Goal: Task Accomplishment & Management: Use online tool/utility

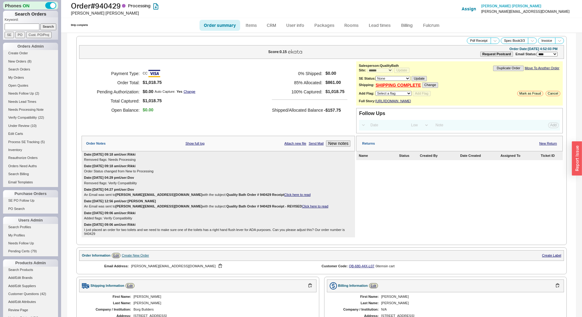
select select "*"
select select "LOW"
select select "3"
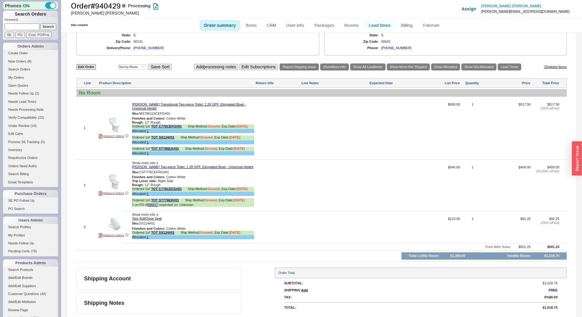
click at [380, 24] on link "Lead times" at bounding box center [379, 25] width 31 height 11
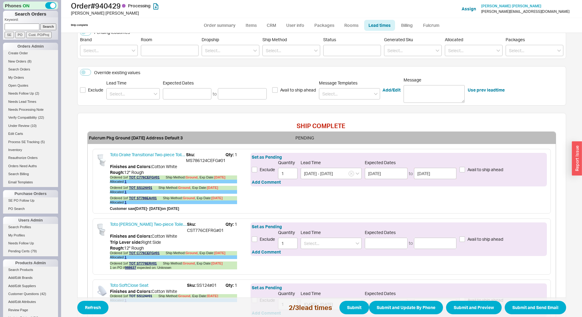
scroll to position [141, 0]
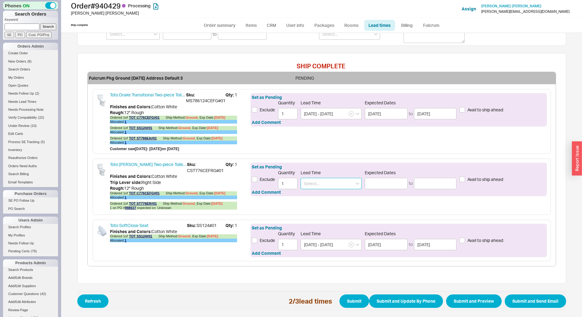
click at [320, 183] on input at bounding box center [331, 183] width 61 height 11
click at [318, 193] on div "2 - 3 Business Days" at bounding box center [331, 196] width 60 height 11
type input "2 - 3 Business Days"
type input "09/22/2025"
type input "[DATE]"
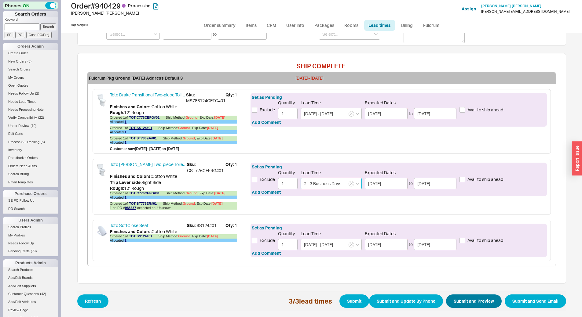
type input "2 - 3 Business Days"
click at [475, 302] on button "Submit and Preview" at bounding box center [474, 301] width 56 height 13
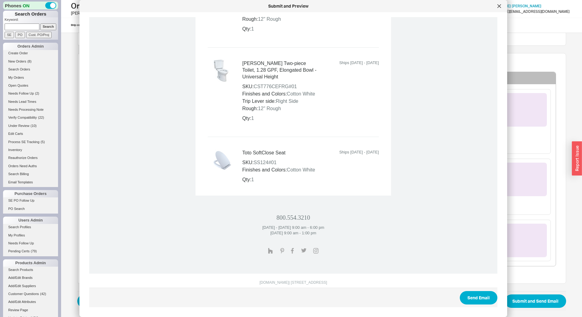
scroll to position [348, 0]
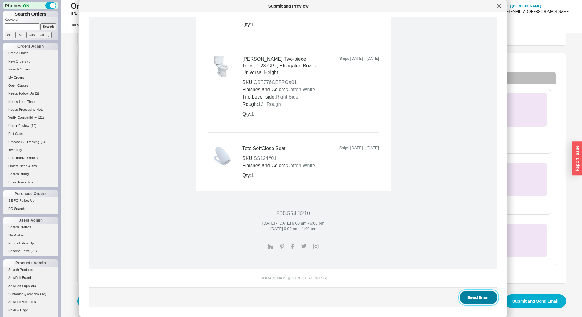
click at [468, 302] on button "Send Email" at bounding box center [479, 297] width 38 height 13
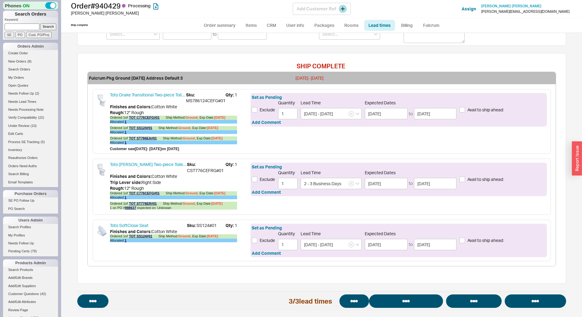
select select "*"
select select "LOW"
select select "3"
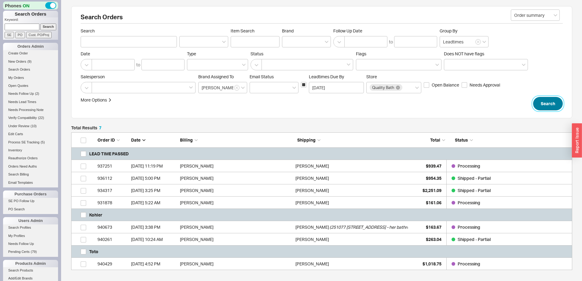
click at [555, 107] on button "Search" at bounding box center [548, 103] width 30 height 13
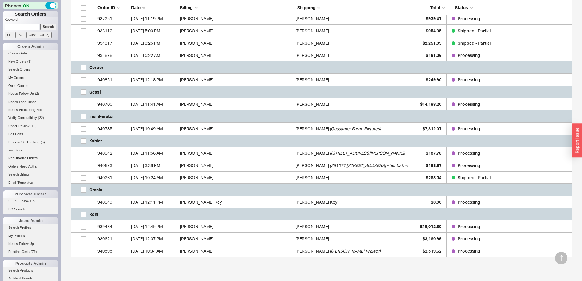
scroll to position [153, 0]
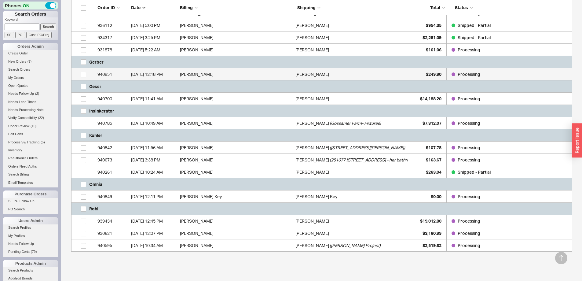
click at [162, 74] on div "9/18/25 12:18 PM" at bounding box center [154, 74] width 46 height 12
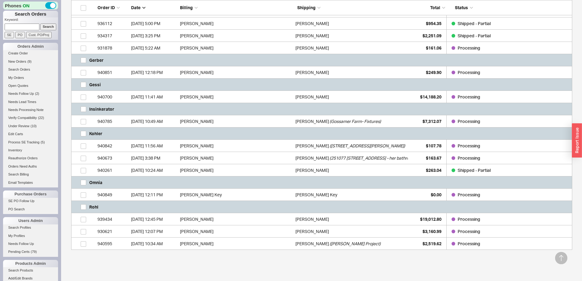
scroll to position [183, 0]
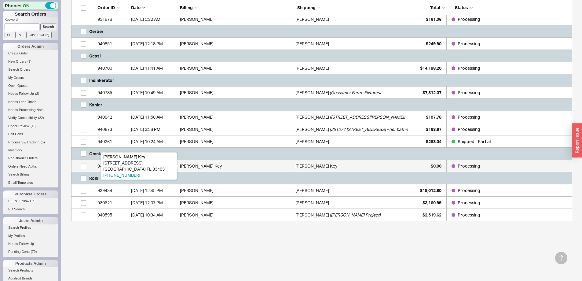
click at [229, 167] on div "Charles G. Key" at bounding box center [236, 166] width 112 height 12
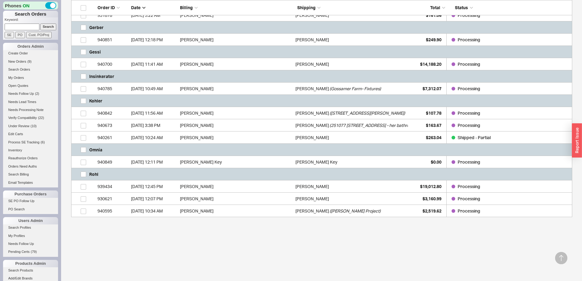
scroll to position [194, 0]
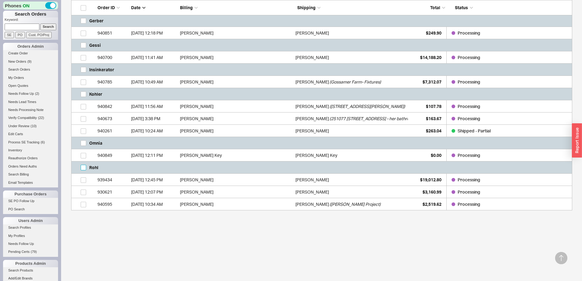
click at [83, 167] on input "grid" at bounding box center [83, 167] width 5 height 5
checkbox input "true"
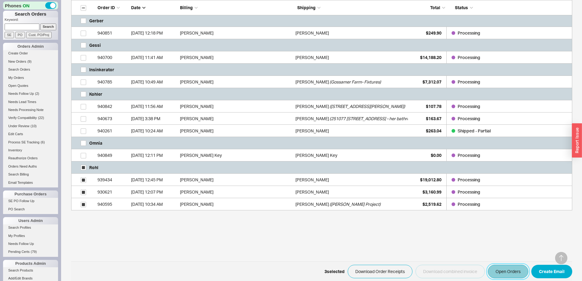
click at [506, 273] on button "Open Orders" at bounding box center [508, 271] width 40 height 13
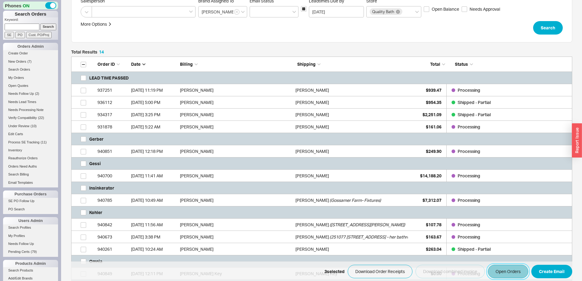
scroll to position [0, 0]
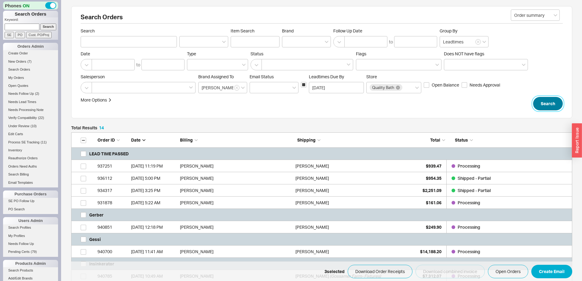
click at [554, 102] on button "Search" at bounding box center [548, 103] width 30 height 13
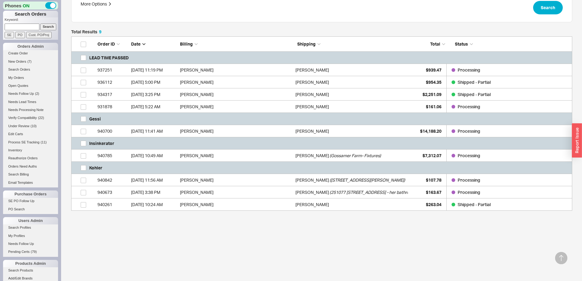
scroll to position [96, 0]
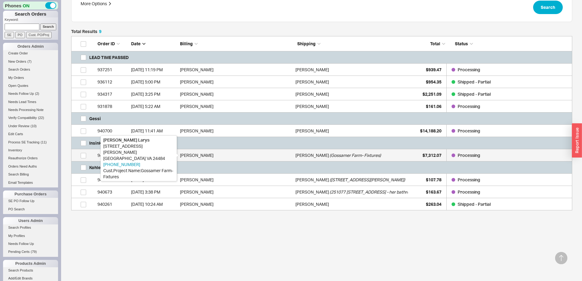
click at [200, 152] on div "Rebecca Larys" at bounding box center [236, 155] width 112 height 12
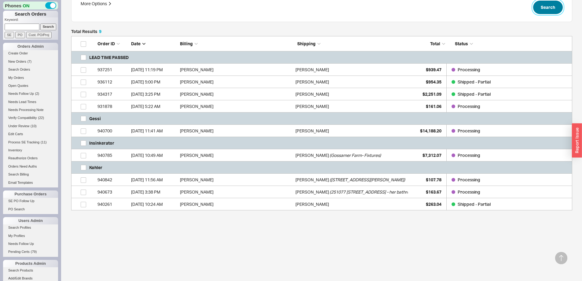
click at [543, 8] on button "Search" at bounding box center [548, 7] width 30 height 13
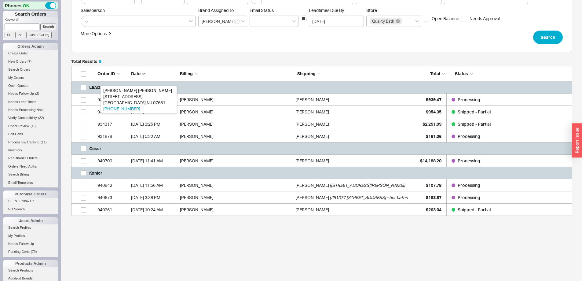
scroll to position [72, 0]
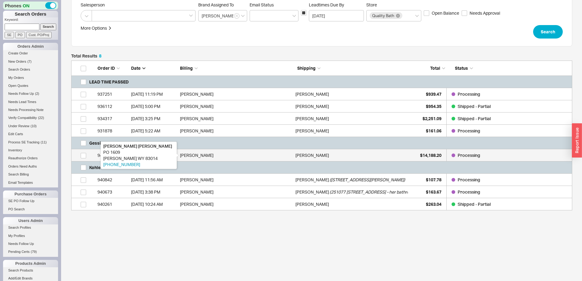
click at [201, 152] on div "Claudio Cornali" at bounding box center [236, 155] width 112 height 12
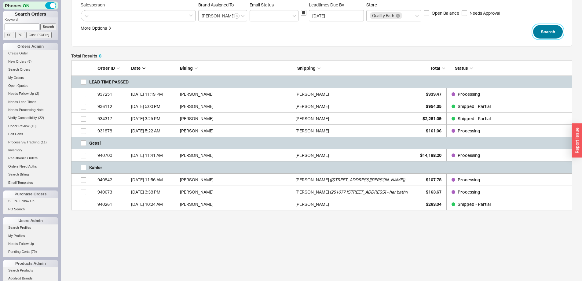
click at [554, 29] on button "Search" at bounding box center [548, 31] width 30 height 13
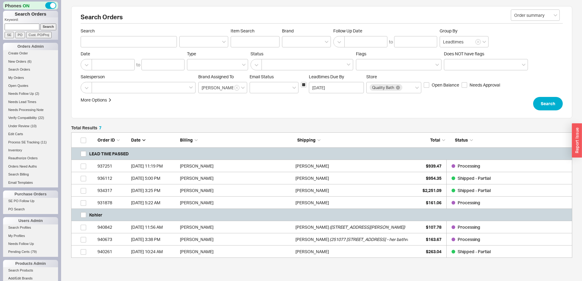
scroll to position [121, 496]
click at [82, 214] on input "grid" at bounding box center [83, 214] width 5 height 5
checkbox input "true"
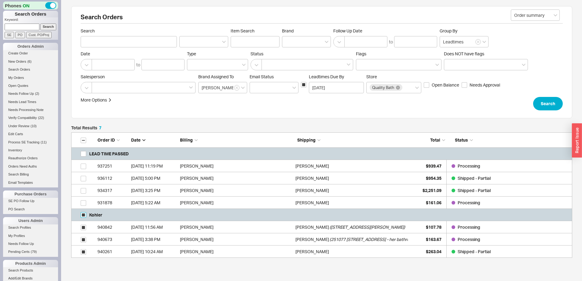
checkbox input "true"
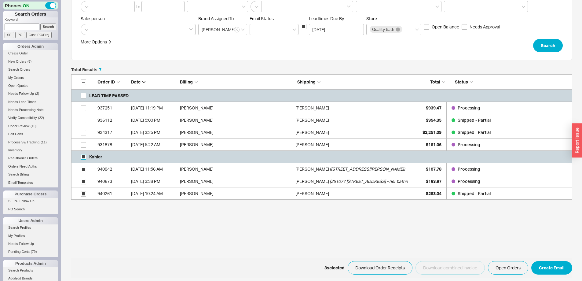
scroll to position [61, 0]
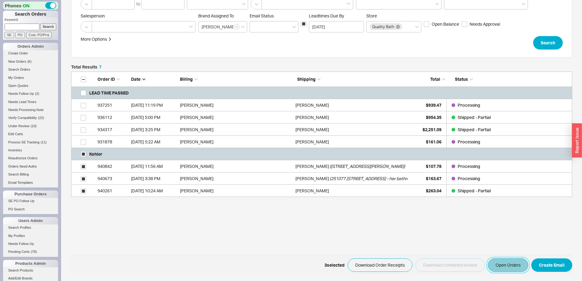
click at [507, 266] on button "Open Orders" at bounding box center [508, 264] width 40 height 13
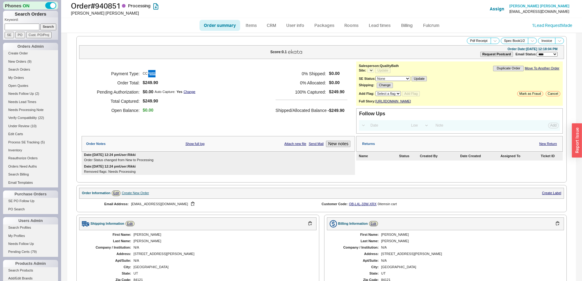
select select "*"
select select "LOW"
select select "3"
select select "*"
click at [374, 30] on link "Lead times" at bounding box center [379, 25] width 31 height 11
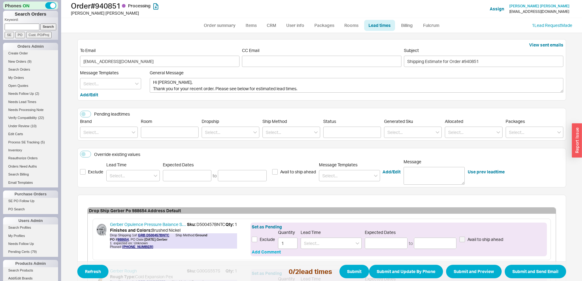
scroll to position [82, 0]
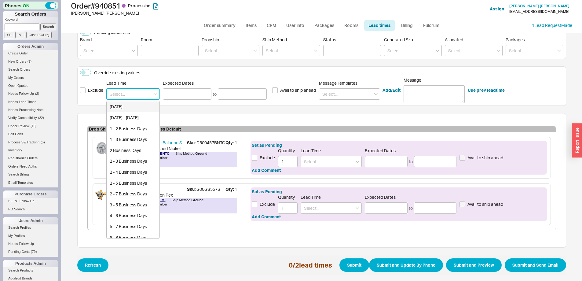
click at [136, 92] on input at bounding box center [132, 93] width 53 height 11
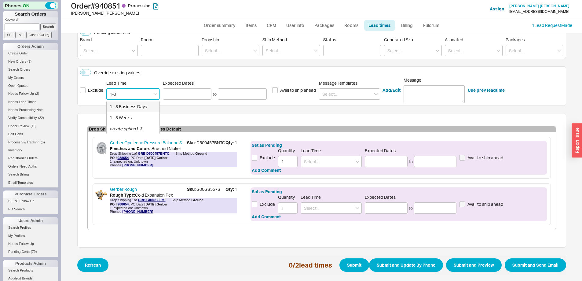
click at [130, 106] on div "1 - 3 Business Days" at bounding box center [133, 106] width 53 height 11
type input "1 - 3 Business Days"
type input "[DATE]"
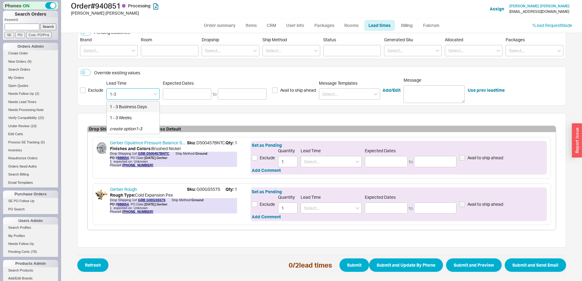
type input "1 - 3 Business Days"
type input "[DATE]"
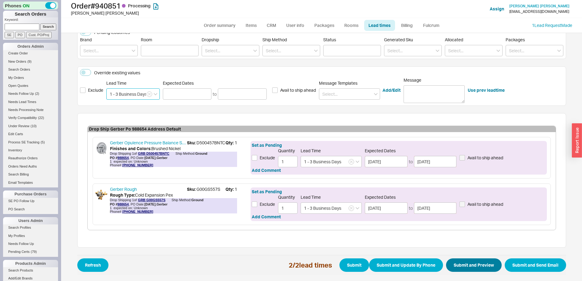
type input "1 - 3 Business Days"
click at [474, 264] on button "Submit and Preview" at bounding box center [474, 264] width 56 height 13
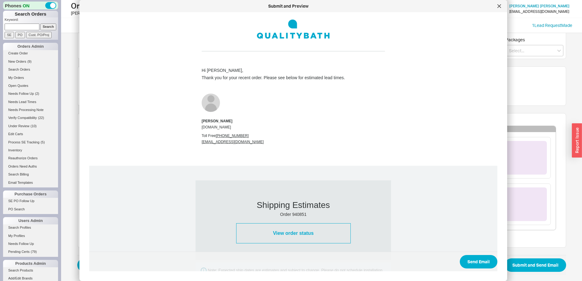
scroll to position [288, 0]
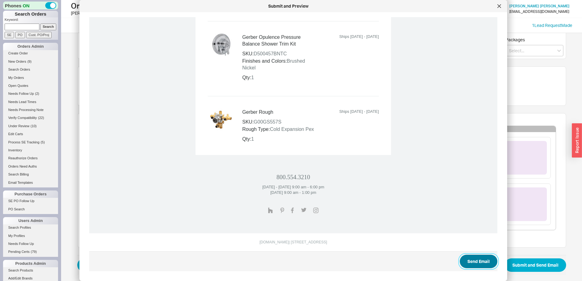
click at [473, 264] on button "Send Email" at bounding box center [479, 260] width 38 height 13
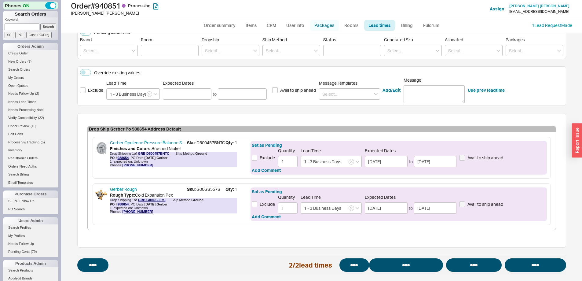
select select "*"
select select "LOW"
select select "3"
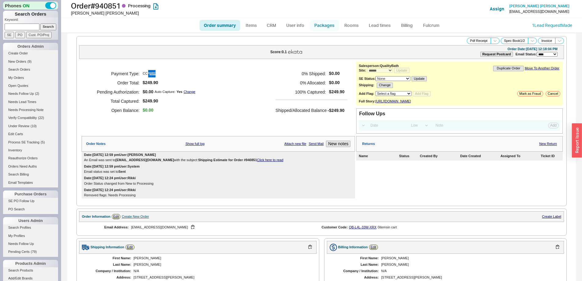
select select "*"
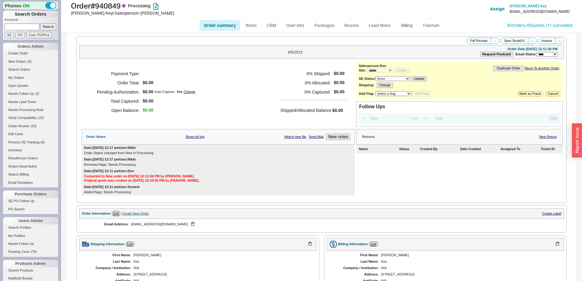
select select "*"
select select "LOW"
select select "3"
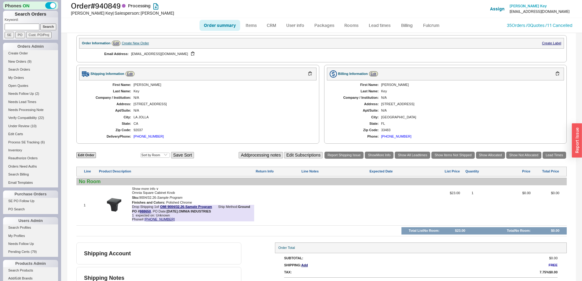
scroll to position [181, 0]
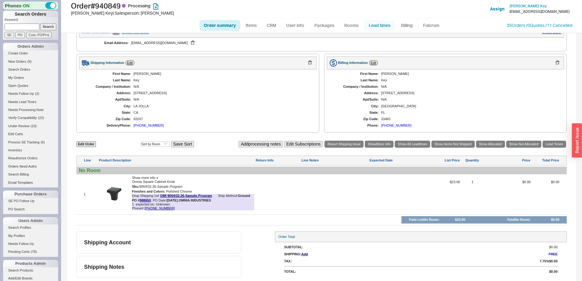
click at [380, 25] on link "Lead times" at bounding box center [379, 25] width 31 height 11
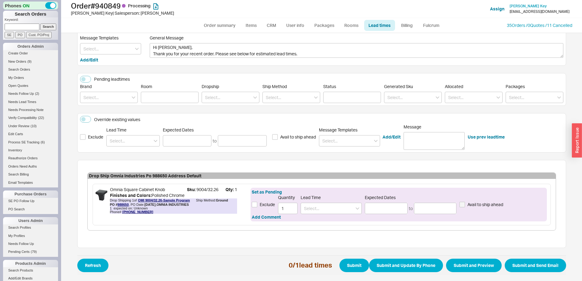
scroll to position [35, 0]
click at [309, 211] on input at bounding box center [331, 207] width 61 height 11
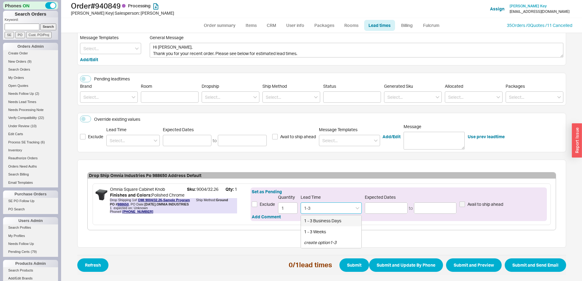
click at [321, 219] on div "1 - 3 Business Days" at bounding box center [331, 220] width 60 height 11
type input "1 - 3 Business Days"
type input "[DATE]"
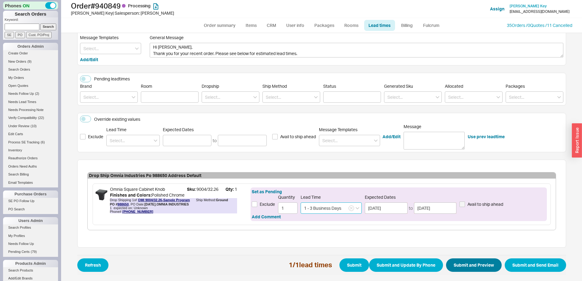
type input "1 - 3 Business Days"
click at [470, 264] on button "Submit and Preview" at bounding box center [474, 264] width 56 height 13
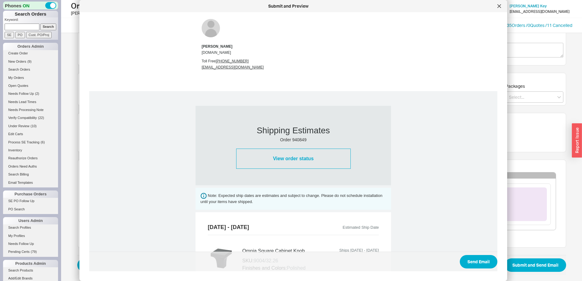
scroll to position [197, 0]
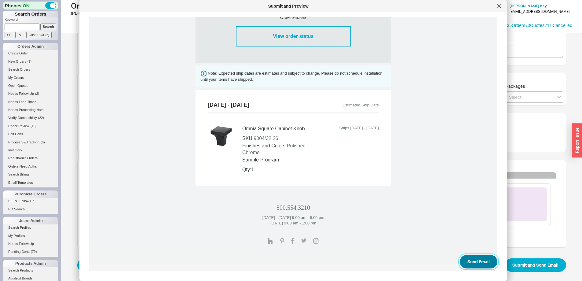
click at [481, 260] on button "Send Email" at bounding box center [479, 261] width 38 height 13
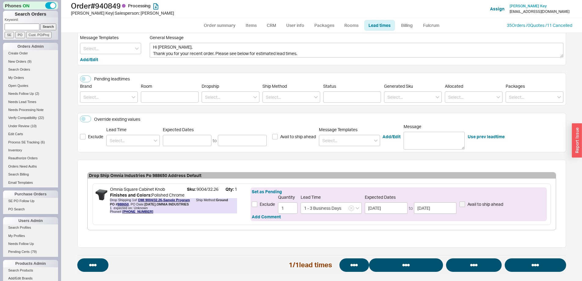
select select "*"
select select "LOW"
select select "3"
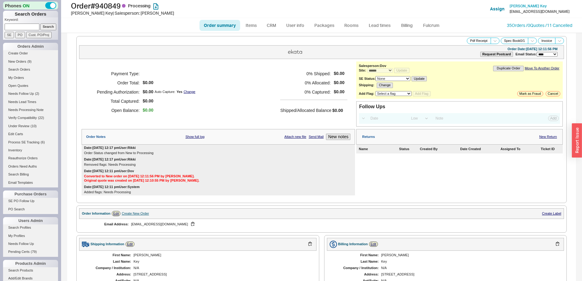
select select "*"
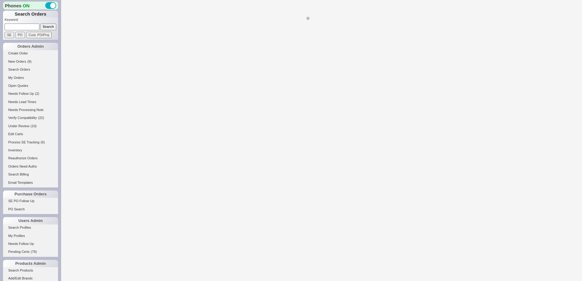
select select "*"
select select "LOW"
select select "3"
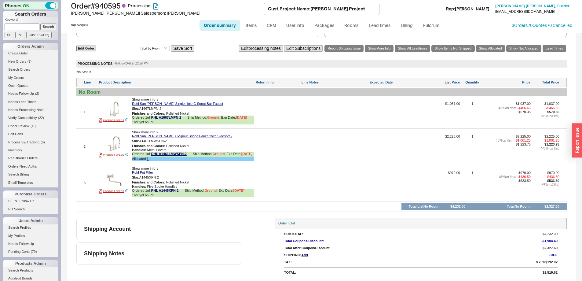
scroll to position [306, 0]
click at [166, 112] on button "button" at bounding box center [165, 109] width 7 height 6
drag, startPoint x: 164, startPoint y: 182, endPoint x: 150, endPoint y: 181, distance: 14.7
click at [164, 180] on button "button" at bounding box center [163, 177] width 7 height 6
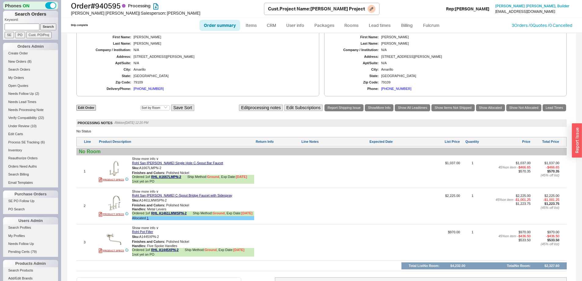
scroll to position [244, 0]
click at [380, 24] on link "Lead times" at bounding box center [379, 25] width 31 height 11
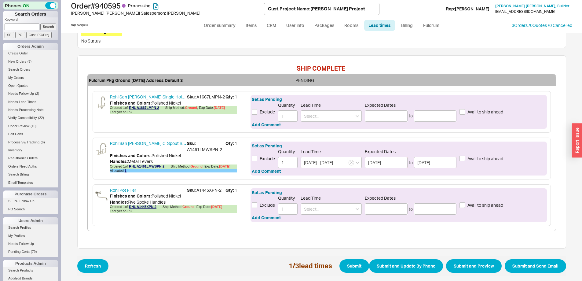
scroll to position [173, 0]
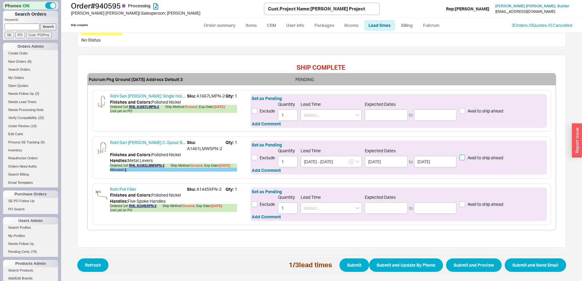
click at [459, 159] on input "Avail to ship ahead" at bounding box center [461, 157] width 5 height 5
checkbox input "true"
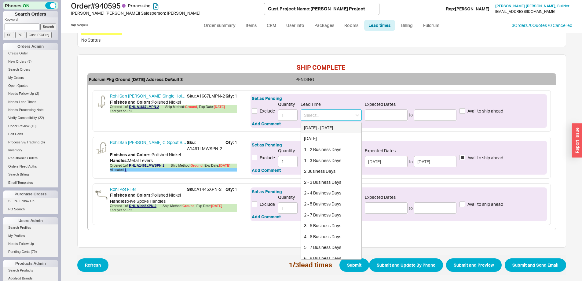
click at [326, 116] on input at bounding box center [331, 114] width 61 height 11
click at [382, 115] on input at bounding box center [386, 114] width 43 height 11
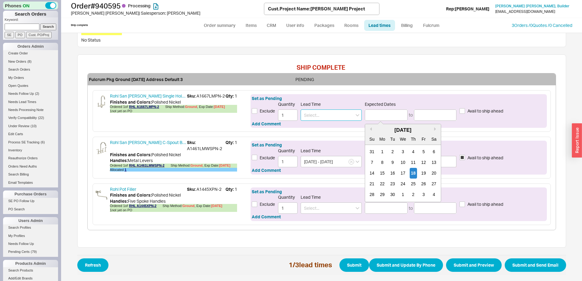
click at [335, 111] on input at bounding box center [331, 114] width 61 height 11
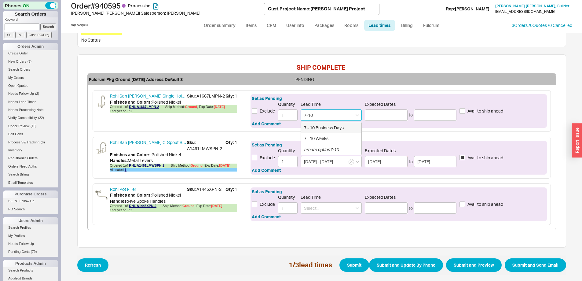
click at [331, 128] on div "7 - 10 Business Days" at bounding box center [331, 127] width 60 height 11
type input "7 - 10 Business Days"
type input "[DATE]"
type input "7 - 10 Business Days"
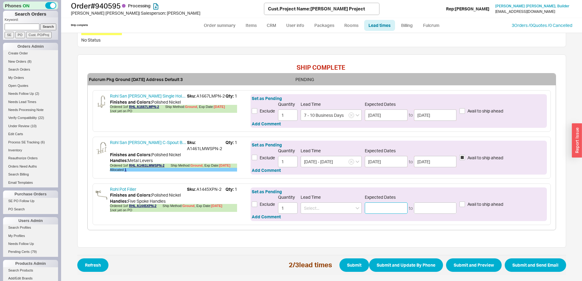
click at [381, 203] on input at bounding box center [386, 207] width 43 height 11
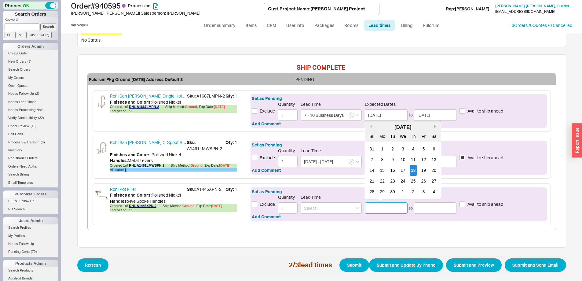
click at [434, 126] on button "Next month" at bounding box center [436, 126] width 4 height 4
click at [423, 193] on div "31" at bounding box center [423, 191] width 7 height 11
type input "10/31/2025"
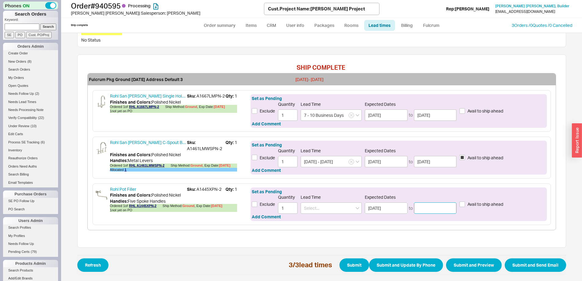
click at [428, 205] on input at bounding box center [435, 207] width 43 height 11
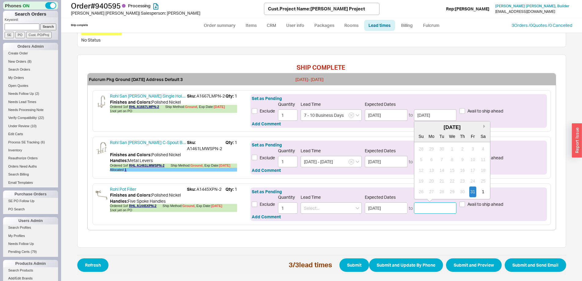
click at [483, 127] on button "Next month" at bounding box center [485, 126] width 4 height 4
click at [469, 169] on div "14" at bounding box center [472, 170] width 7 height 11
type input "11/14/2025"
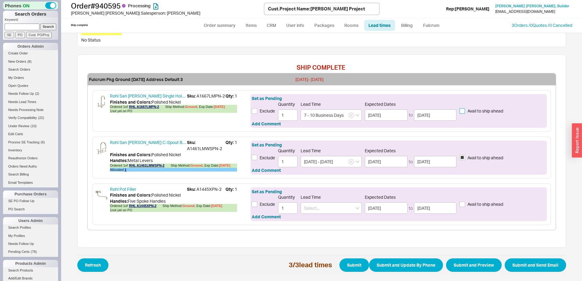
click at [460, 109] on input "Avail to ship ahead" at bounding box center [461, 110] width 5 height 5
checkbox input "true"
click at [473, 265] on button "Submit and Preview" at bounding box center [474, 264] width 56 height 13
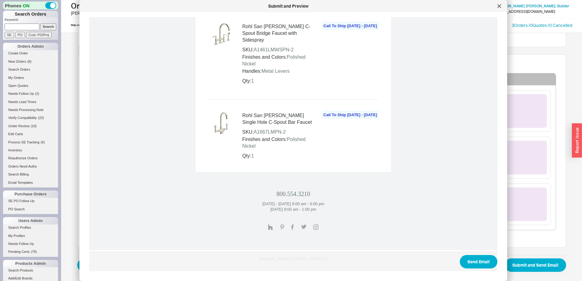
scroll to position [422, 0]
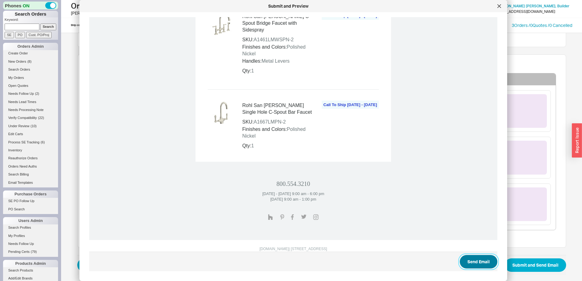
click at [473, 262] on button "Send Email" at bounding box center [479, 261] width 38 height 13
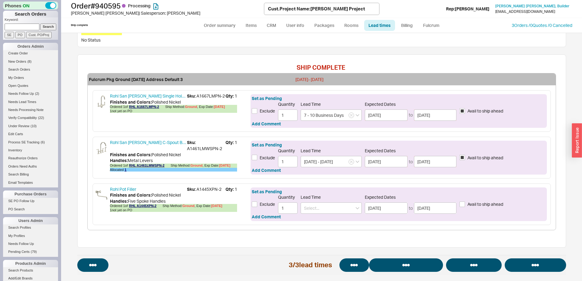
select select "*"
select select "LOW"
select select "3"
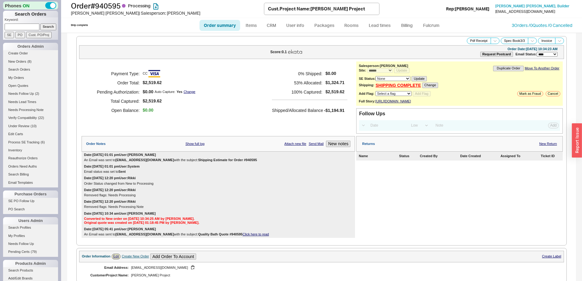
select select "*"
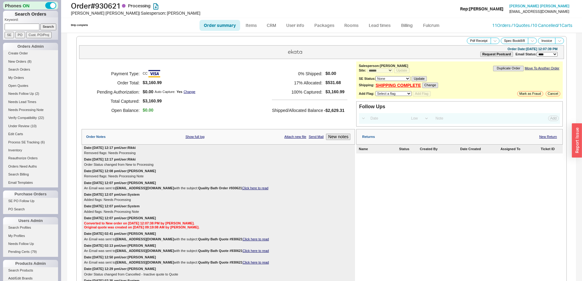
select select "*"
select select "LOW"
select select "3"
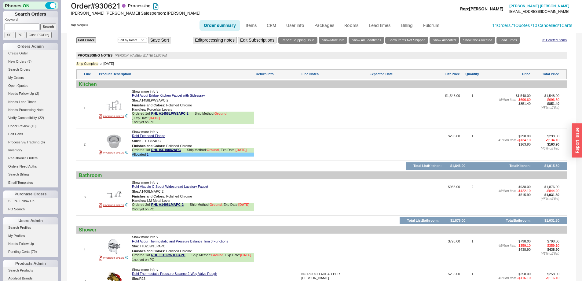
scroll to position [428, 0]
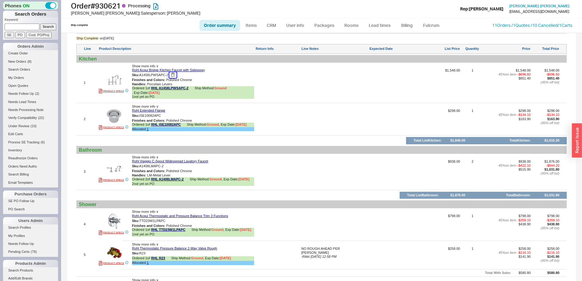
click at [174, 75] on button "button" at bounding box center [172, 75] width 7 height 6
click at [172, 165] on button "button" at bounding box center [167, 166] width 7 height 6
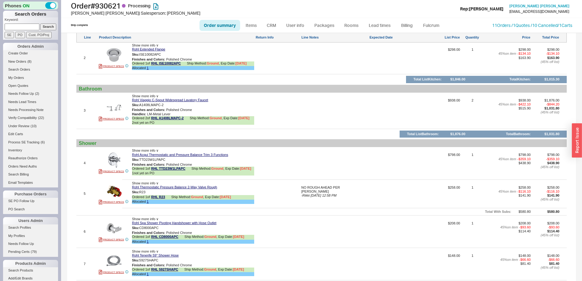
scroll to position [519, 0]
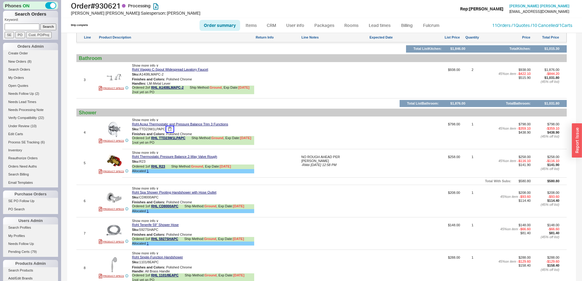
click at [171, 129] on button "button" at bounding box center [169, 129] width 7 height 6
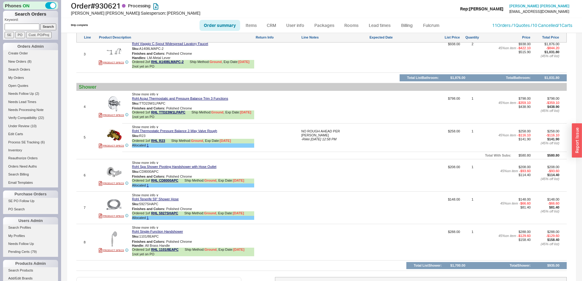
scroll to position [580, 0]
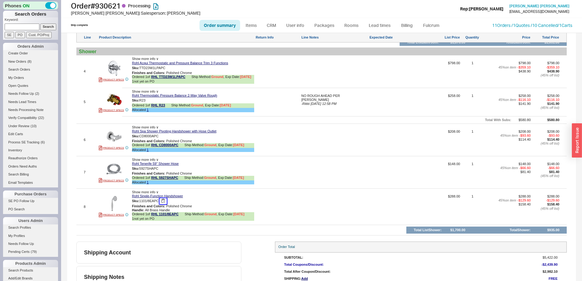
click at [164, 200] on button "button" at bounding box center [162, 201] width 7 height 6
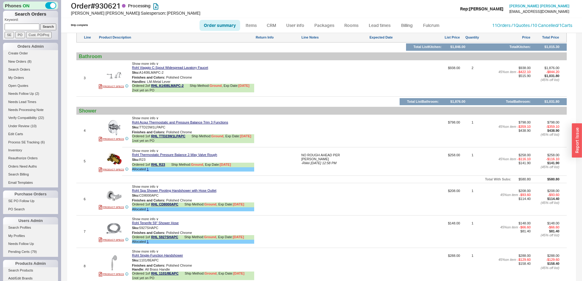
scroll to position [512, 0]
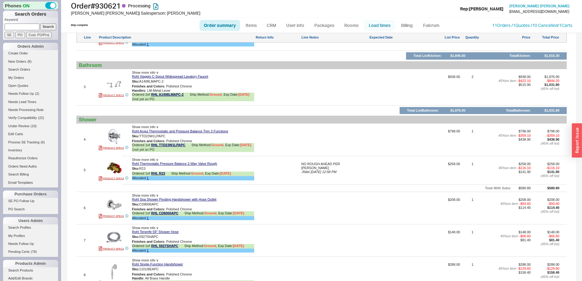
click at [380, 28] on link "Lead times" at bounding box center [379, 25] width 31 height 11
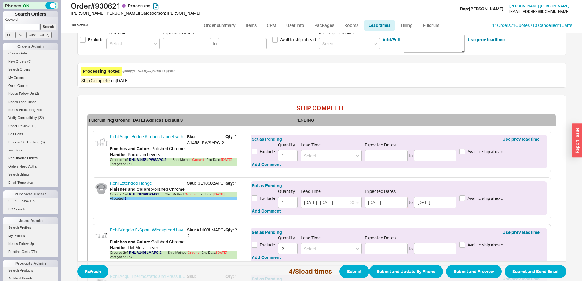
scroll to position [92, 0]
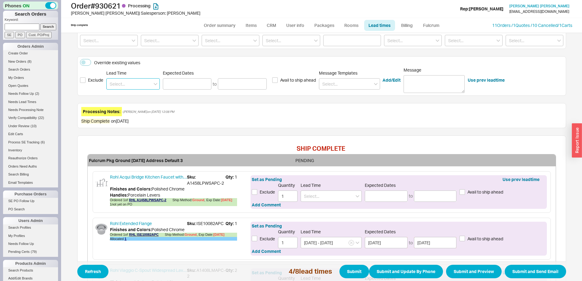
click at [130, 82] on input at bounding box center [132, 83] width 53 height 11
click at [125, 94] on div "7 - 10 Business Days" at bounding box center [133, 96] width 53 height 11
type input "7 - 10 Business Days"
type input "[DATE]"
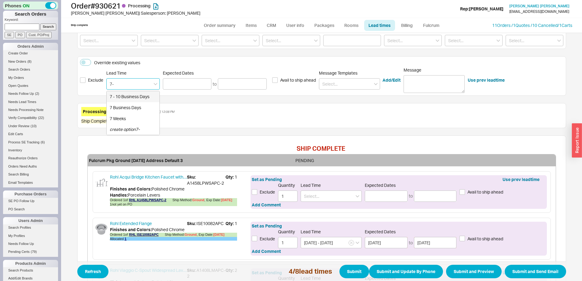
type input "[DATE]"
type input "7 - 10 Business Days"
type input "[DATE]"
type input "7 - 10 Business Days"
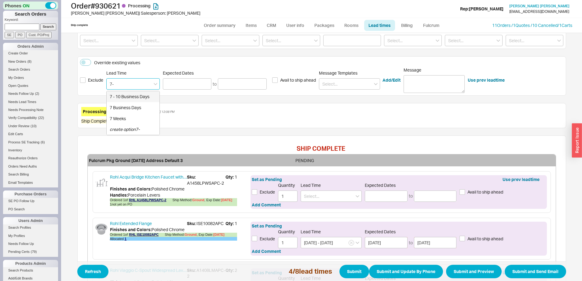
type input "[DATE]"
type input "7 - 10 Business Days"
type input "[DATE]"
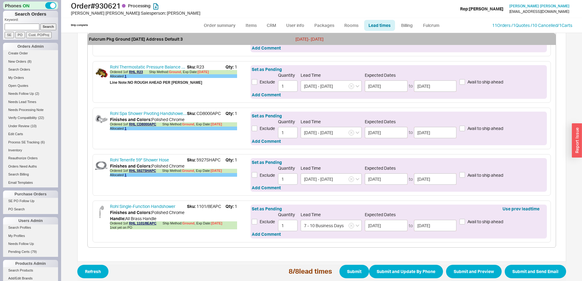
scroll to position [405, 0]
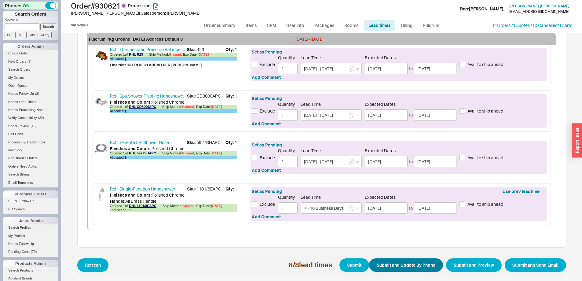
type input "7 - 10 Business Days"
click at [401, 265] on button "Submit and Update By Phone" at bounding box center [406, 264] width 74 height 13
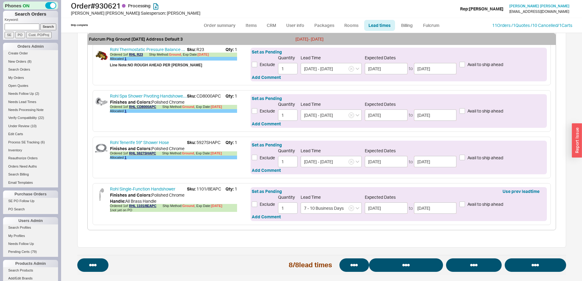
select select "*"
select select "LOW"
select select "3"
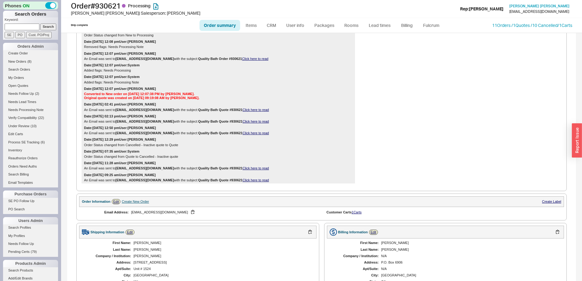
scroll to position [153, 0]
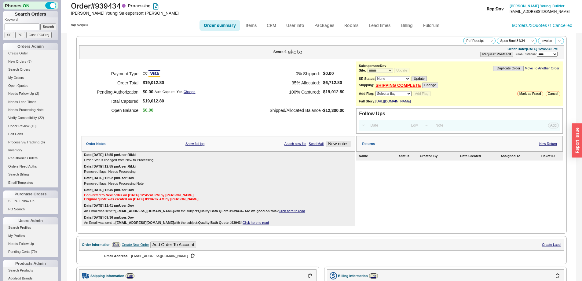
select select "*"
select select "LOW"
select select "3"
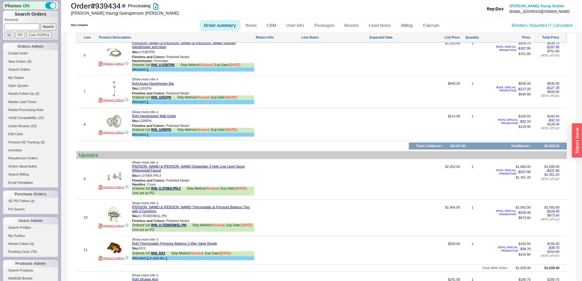
scroll to position [580, 0]
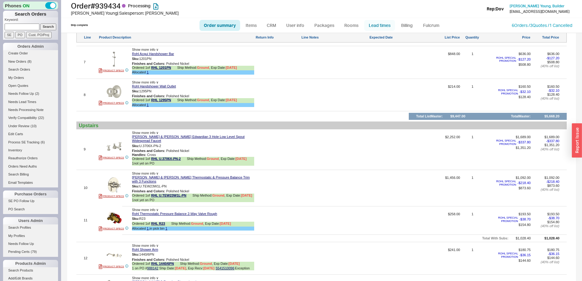
click at [383, 24] on link "Lead times" at bounding box center [379, 25] width 31 height 11
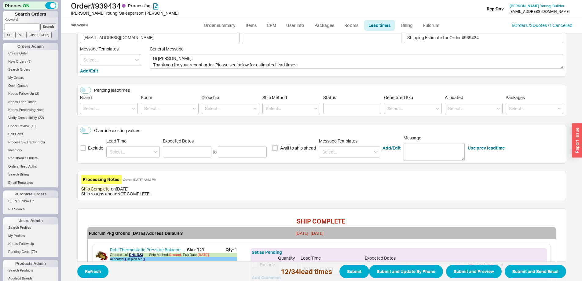
scroll to position [61, 0]
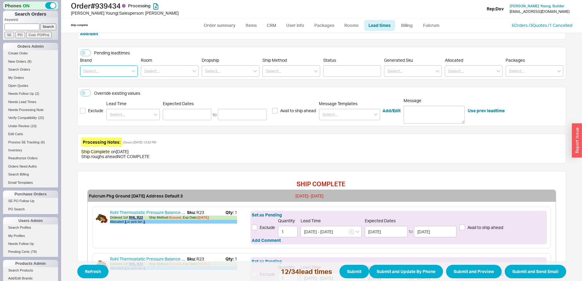
click at [110, 71] on input at bounding box center [109, 70] width 58 height 11
click at [107, 81] on div "Rohl" at bounding box center [108, 83] width 57 height 11
type input "Rohl"
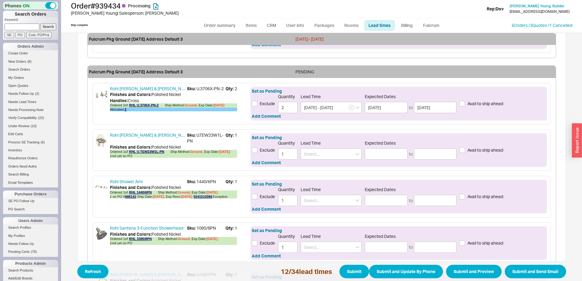
scroll to position [397, 0]
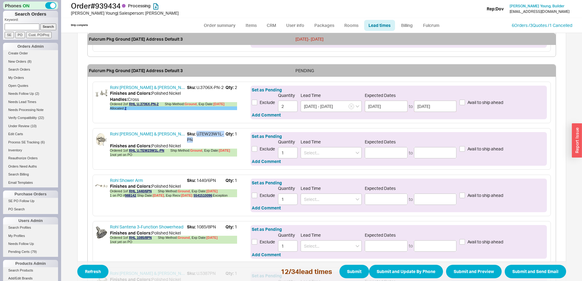
drag, startPoint x: 194, startPoint y: 133, endPoint x: 196, endPoint y: 137, distance: 5.1
click at [196, 137] on span "Sku: U.TEW23W1L-PN" at bounding box center [206, 137] width 38 height 12
copy span "U.TEW23W1L-PN"
drag, startPoint x: 195, startPoint y: 180, endPoint x: 214, endPoint y: 181, distance: 19.0
click at [214, 181] on span "Sku: 1440/6PN" at bounding box center [206, 180] width 38 height 6
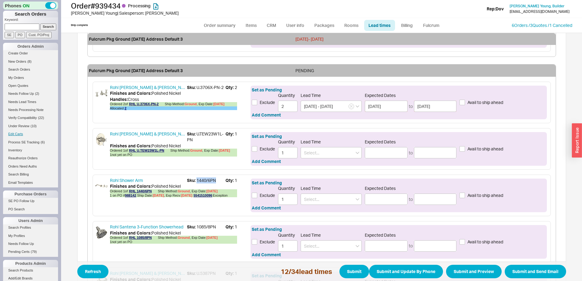
copy span "1440/6PN"
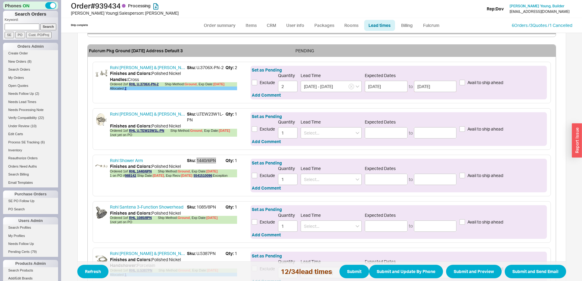
scroll to position [428, 0]
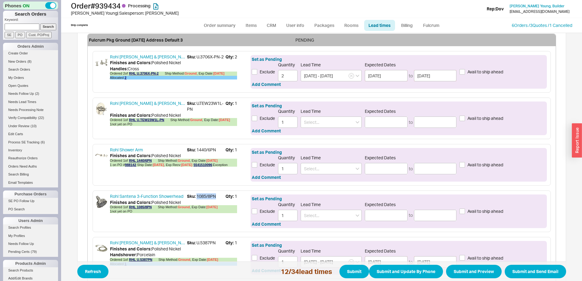
drag, startPoint x: 194, startPoint y: 196, endPoint x: 214, endPoint y: 197, distance: 19.3
click at [214, 197] on span "Sku: 1085/8PN" at bounding box center [206, 196] width 38 height 6
copy span "1085/8PN"
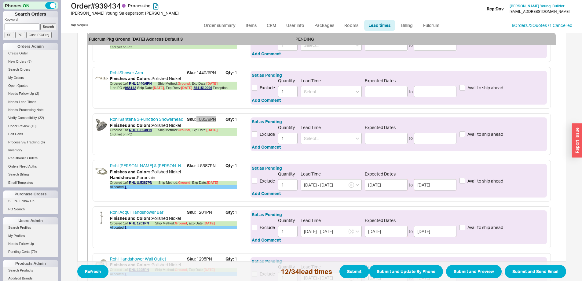
scroll to position [519, 0]
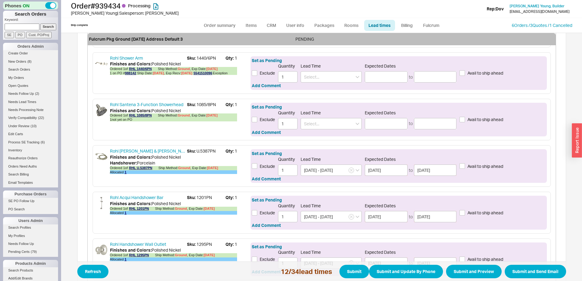
click at [200, 150] on span "Sku: U.5387PN" at bounding box center [206, 151] width 38 height 6
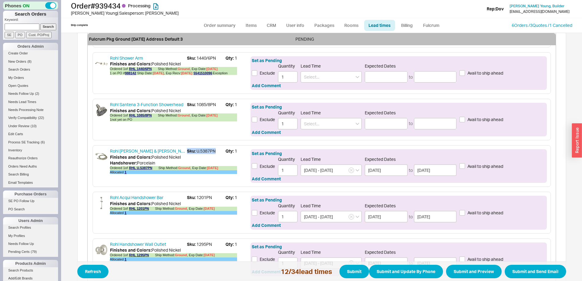
click at [194, 150] on span "Sku: U.5387PN" at bounding box center [206, 151] width 38 height 6
drag, startPoint x: 194, startPoint y: 150, endPoint x: 216, endPoint y: 150, distance: 22.3
click at [216, 150] on span "Sku: U.5387PN" at bounding box center [206, 151] width 38 height 6
copy span "U.5387PN"
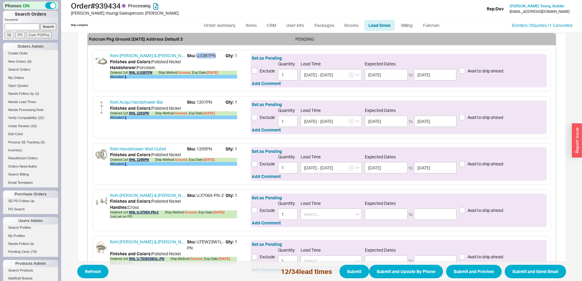
scroll to position [672, 0]
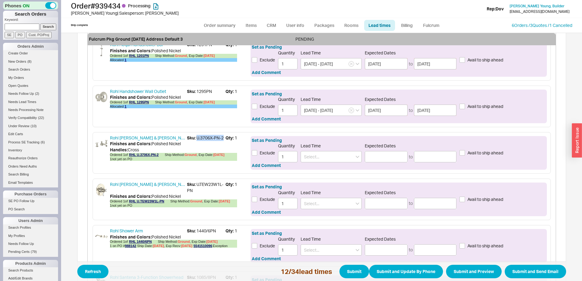
drag, startPoint x: 195, startPoint y: 138, endPoint x: 221, endPoint y: 135, distance: 26.8
click at [221, 135] on span "Sku: U.3706X-PN-2" at bounding box center [206, 138] width 38 height 6
copy span "U.3706X-PN-2"
drag, startPoint x: 195, startPoint y: 185, endPoint x: 195, endPoint y: 189, distance: 4.3
click at [195, 189] on span "Sku: U.TEW23W1L-PN" at bounding box center [206, 187] width 38 height 12
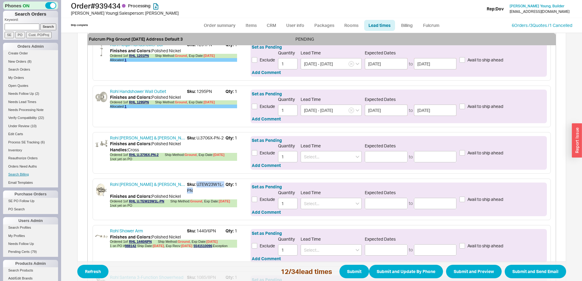
copy span "U.TEW23W1L-PN"
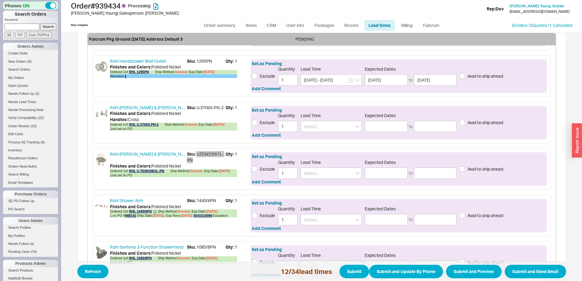
scroll to position [703, 0]
drag, startPoint x: 194, startPoint y: 199, endPoint x: 217, endPoint y: 199, distance: 23.2
click at [217, 199] on span "Sku: 1440/6PN" at bounding box center [206, 200] width 38 height 6
copy span "1440/6PN"
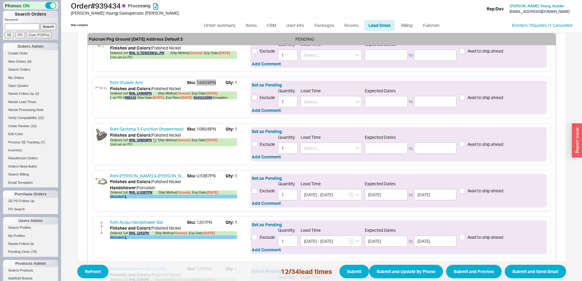
scroll to position [855, 0]
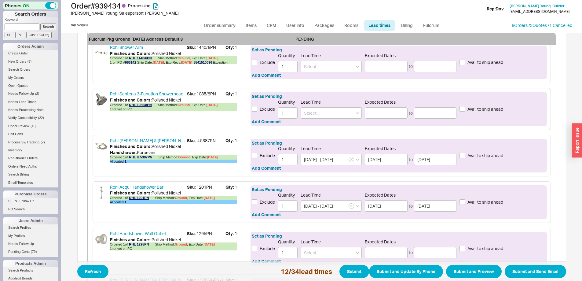
click at [197, 234] on span "Sku: 1295PN" at bounding box center [206, 233] width 38 height 6
copy span "1295PN"
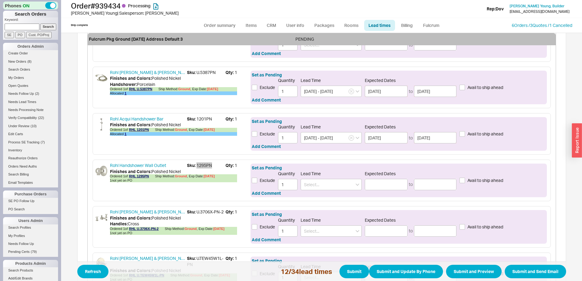
scroll to position [947, 0]
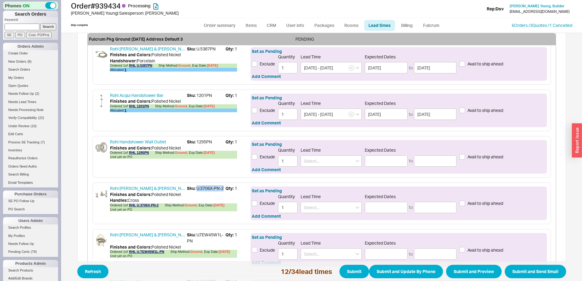
drag, startPoint x: 195, startPoint y: 187, endPoint x: 222, endPoint y: 190, distance: 27.4
click at [222, 190] on span "Sku: U.3706X-PN-2" at bounding box center [206, 188] width 38 height 6
copy span "U.3706X-PN-2"
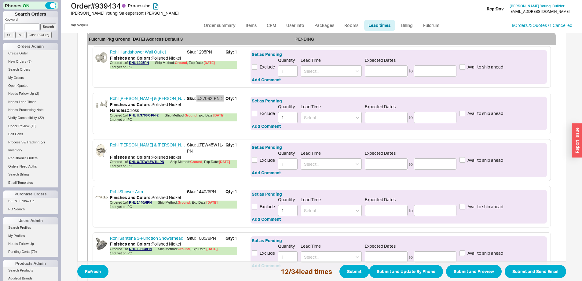
scroll to position [1069, 0]
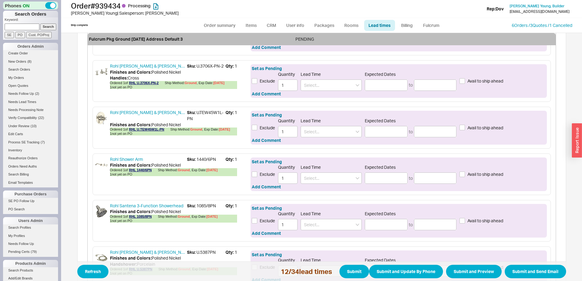
click at [198, 247] on div "Rohl Perrin & Rowe Perrin & Rowe Inclined Handshower and Hose Sku: U.5387PN Qty…" at bounding box center [322, 267] width 458 height 42
click at [202, 251] on span "Sku: U.5387PN" at bounding box center [206, 252] width 38 height 6
copy span "5387PN"
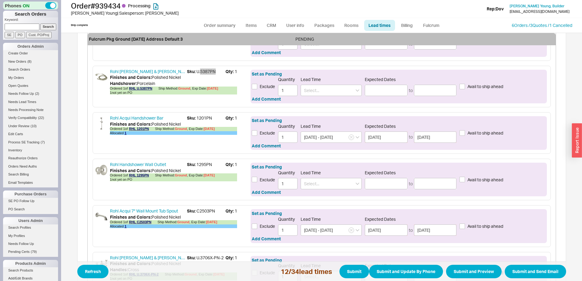
scroll to position [1253, 0]
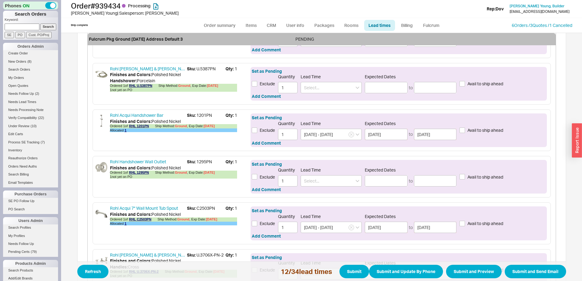
click at [203, 162] on span "Sku: 1295PN" at bounding box center [206, 162] width 38 height 6
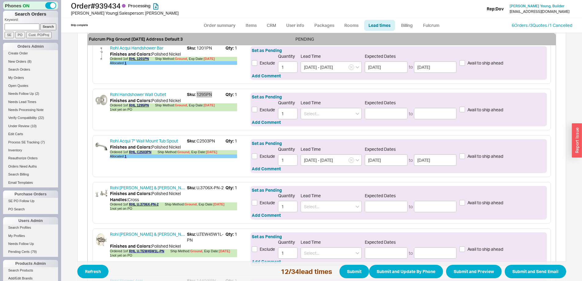
scroll to position [1344, 0]
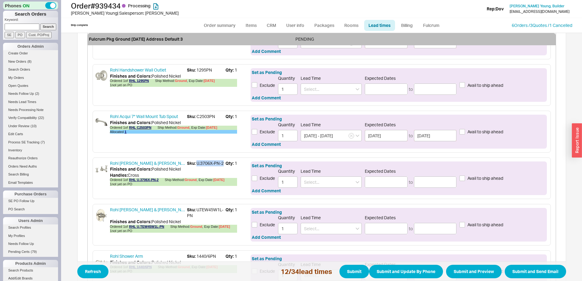
drag, startPoint x: 194, startPoint y: 162, endPoint x: 223, endPoint y: 163, distance: 28.7
click at [223, 163] on div "Rohl Perrin & Rowe Edwardian 3 Hole Low Level Spout Widespread Faucet Sku: U.37…" at bounding box center [173, 163] width 127 height 6
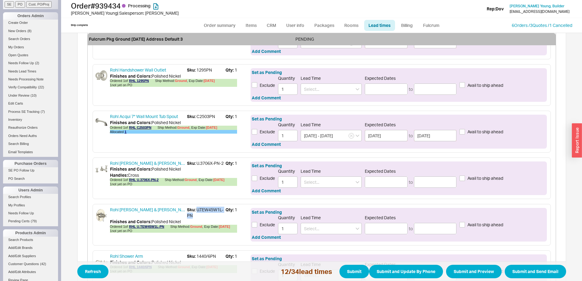
drag, startPoint x: 195, startPoint y: 210, endPoint x: 194, endPoint y: 214, distance: 4.4
click at [194, 214] on span "Sku: U.TEW45W1L-PN" at bounding box center [206, 213] width 38 height 12
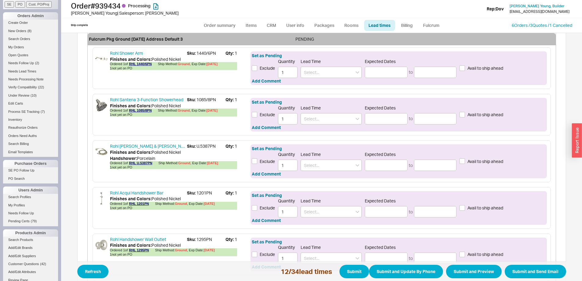
scroll to position [1552, 0]
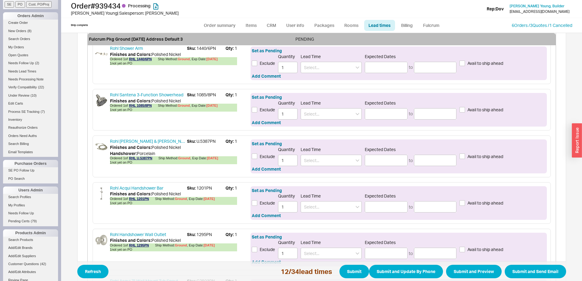
click at [201, 187] on span "Sku: 1201PN" at bounding box center [206, 188] width 38 height 6
click at [205, 235] on span "Sku: 1295PN" at bounding box center [206, 234] width 38 height 6
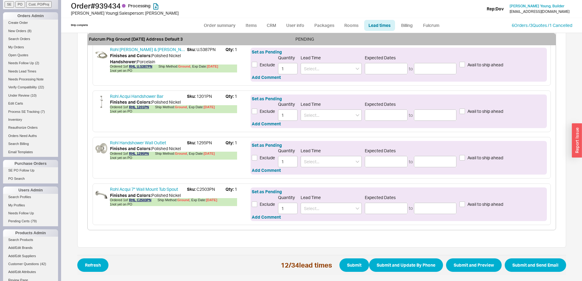
click at [207, 189] on span "Sku: C2503PN" at bounding box center [206, 189] width 38 height 6
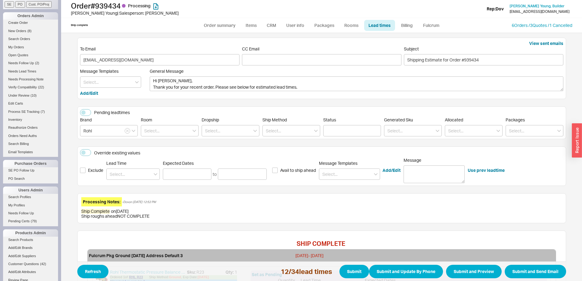
scroll to position [0, 0]
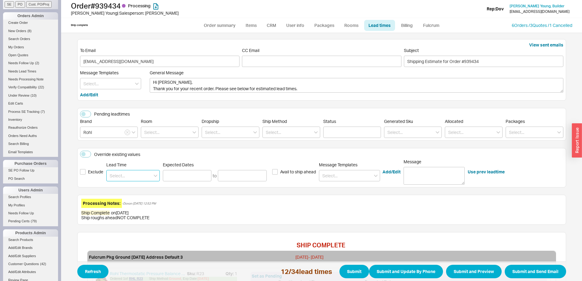
click at [120, 175] on input at bounding box center [132, 175] width 53 height 11
click at [126, 186] on div "7 - 10 Business Days" at bounding box center [133, 188] width 53 height 11
type input "7 - 10 Business Days"
type input "09/29/2025"
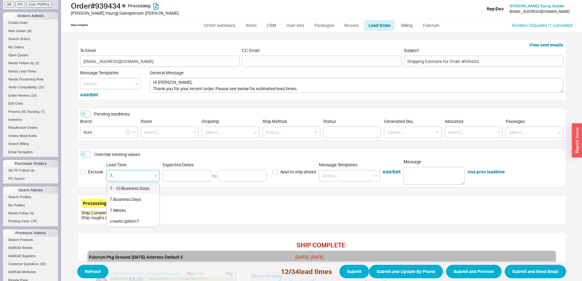
type input "10/02/2025"
type input "7 - 10 Business Days"
type input "09/29/2025"
type input "10/02/2025"
type input "7 - 10 Business Days"
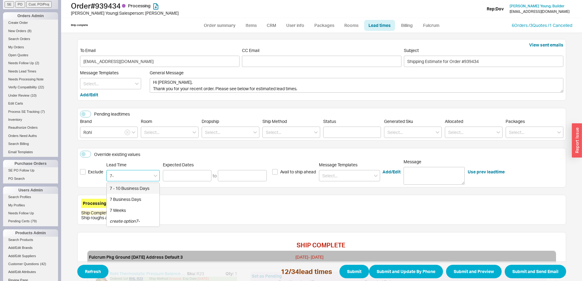
type input "09/29/2025"
type input "10/02/2025"
type input "7 - 10 Business Days"
type input "09/29/2025"
type input "10/02/2025"
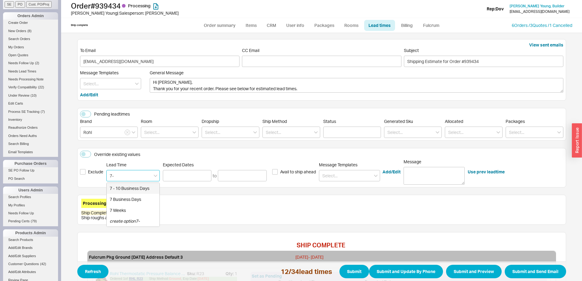
type input "7 - 10 Business Days"
type input "09/29/2025"
type input "10/02/2025"
type input "7 - 10 Business Days"
type input "09/29/2025"
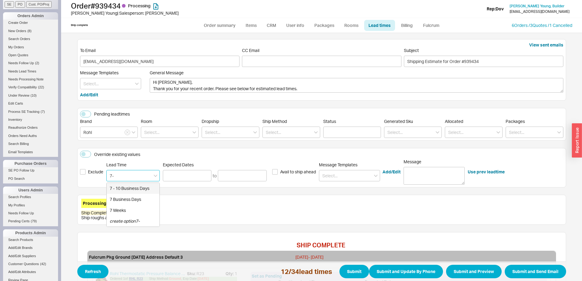
type input "10/02/2025"
type input "7 - 10 Business Days"
type input "09/29/2025"
type input "10/02/2025"
type input "7 - 10 Business Days"
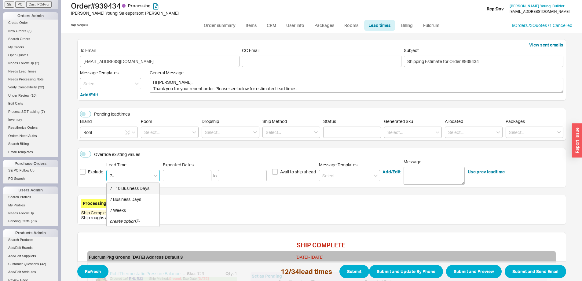
type input "09/29/2025"
type input "10/02/2025"
type input "7 - 10 Business Days"
type input "09/29/2025"
type input "10/02/2025"
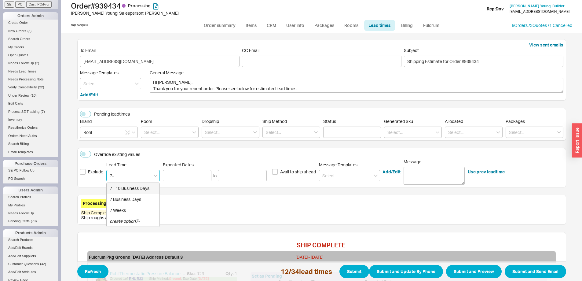
type input "7 - 10 Business Days"
type input "09/29/2025"
type input "10/02/2025"
type input "7 - 10 Business Days"
type input "09/29/2025"
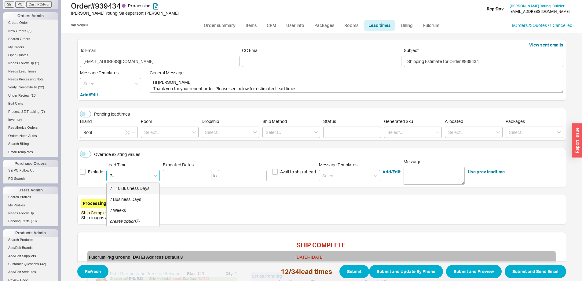
type input "10/02/2025"
type input "7 - 10 Business Days"
type input "09/29/2025"
type input "10/02/2025"
type input "7 - 10 Business Days"
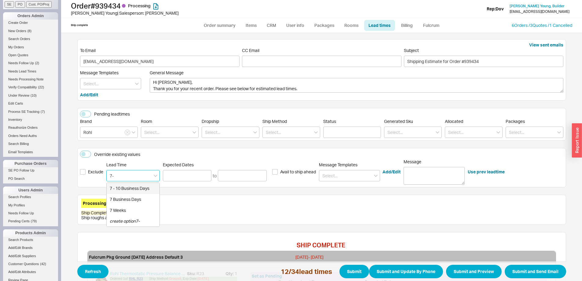
type input "09/29/2025"
type input "10/02/2025"
type input "7 - 10 Business Days"
type input "09/29/2025"
type input "10/02/2025"
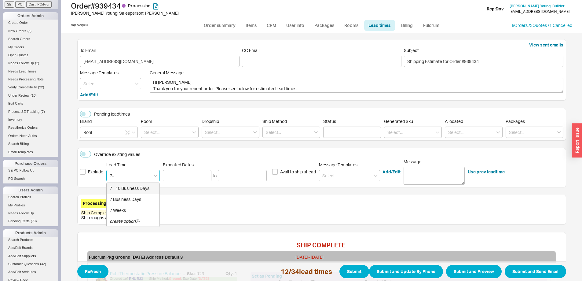
type input "7 - 10 Business Days"
type input "09/29/2025"
type input "10/02/2025"
type input "7 - 10 Business Days"
type input "09/29/2025"
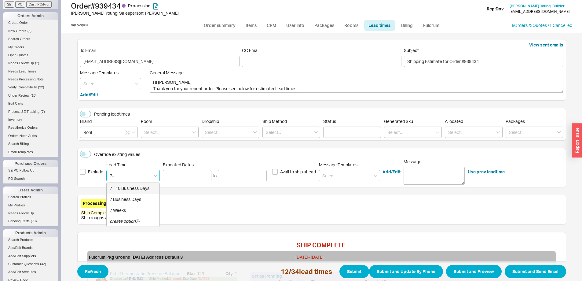
type input "10/02/2025"
type input "7 - 10 Business Days"
type input "09/29/2025"
type input "10/02/2025"
type input "7 - 10 Business Days"
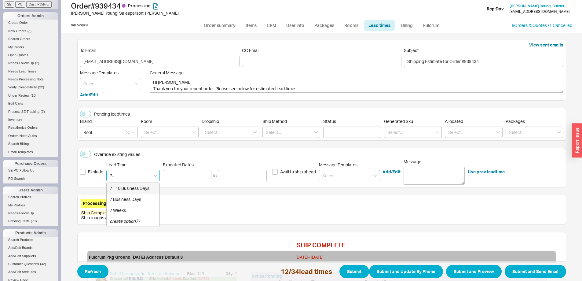
type input "09/29/2025"
type input "10/02/2025"
type input "7 - 10 Business Days"
type input "09/29/2025"
type input "10/02/2025"
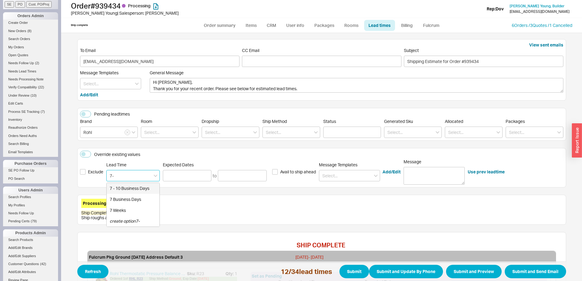
type input "7 - 10 Business Days"
type input "09/29/2025"
type input "10/02/2025"
type input "7 - 10 Business Days"
type input "09/29/2025"
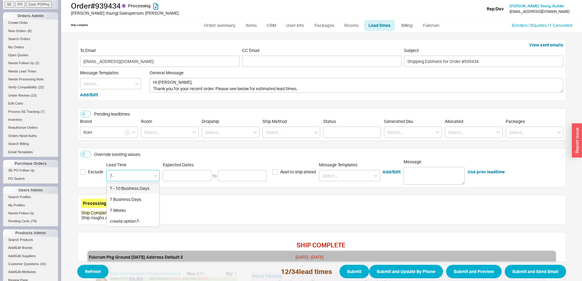
type input "10/02/2025"
type input "7 - 10 Business Days"
type input "09/29/2025"
type input "10/02/2025"
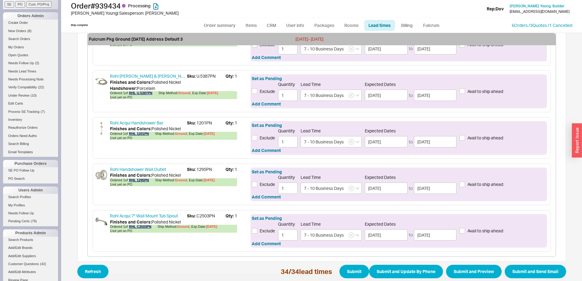
scroll to position [1644, 0]
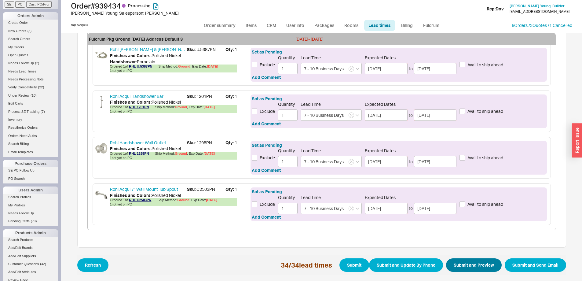
type input "7 - 10 Business Days"
click at [467, 267] on button "Submit and Preview" at bounding box center [474, 264] width 56 height 13
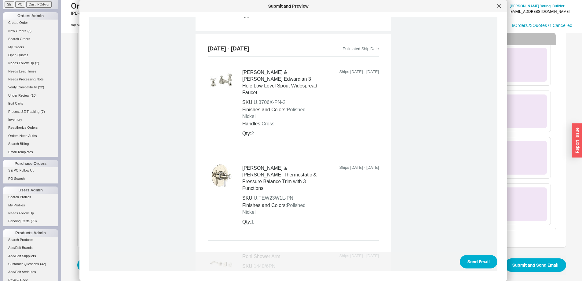
scroll to position [580, 0]
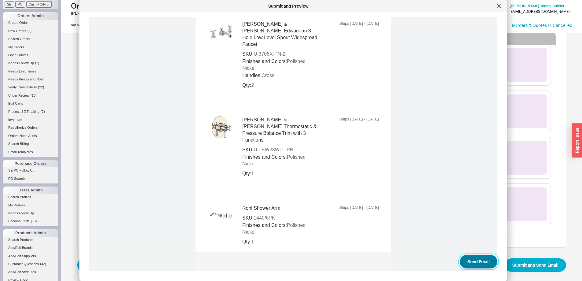
click at [479, 259] on button "Send Email" at bounding box center [479, 261] width 38 height 13
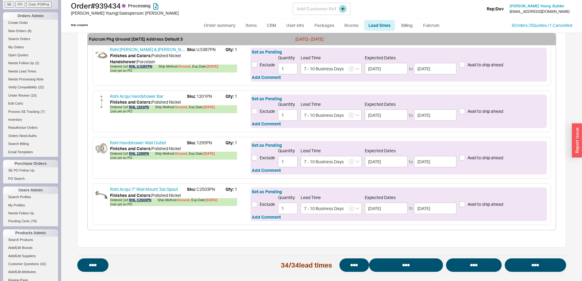
select select "*"
select select "LOW"
select select "3"
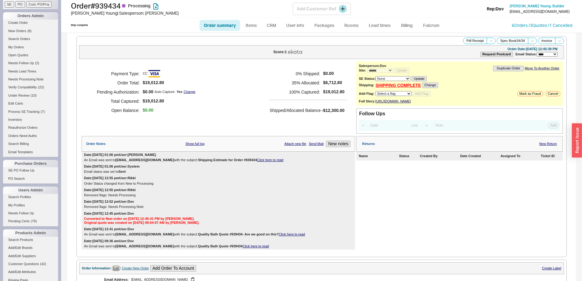
select select "*"
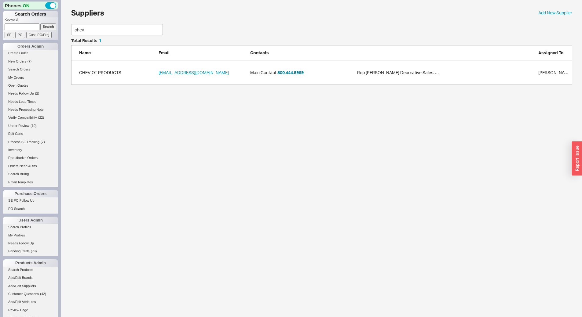
scroll to position [42, 496]
click at [32, 23] on p "Keyword:" at bounding box center [31, 20] width 53 height 6
click at [25, 29] on input at bounding box center [22, 27] width 35 height 6
paste input "987445"
type input "987445"
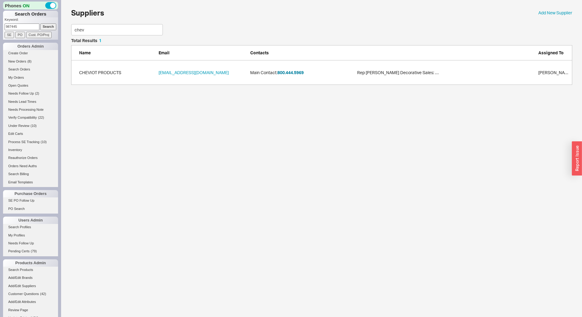
click at [20, 34] on input "PO" at bounding box center [20, 35] width 10 height 6
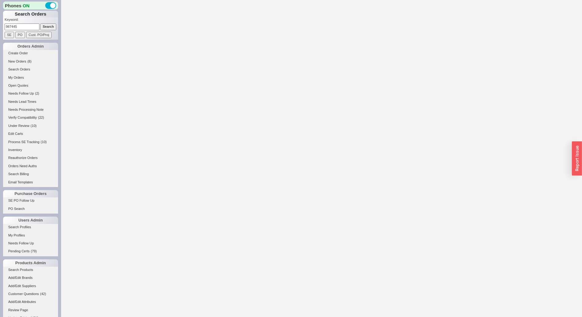
select select "LOW"
select select "3"
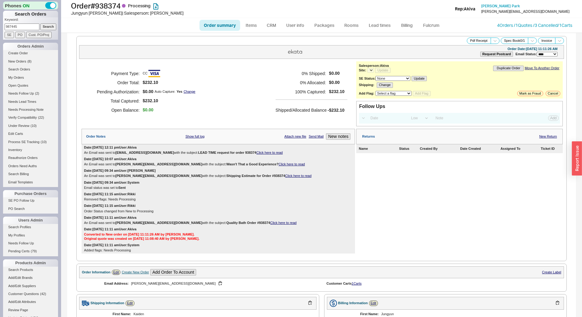
select select "*"
click at [271, 26] on link "CRM" at bounding box center [271, 25] width 18 height 11
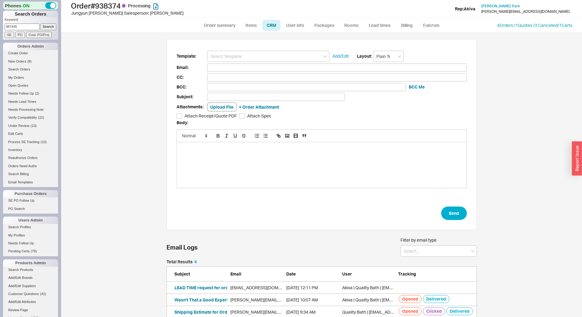
scroll to position [280, 512]
click at [243, 56] on input at bounding box center [268, 56] width 122 height 11
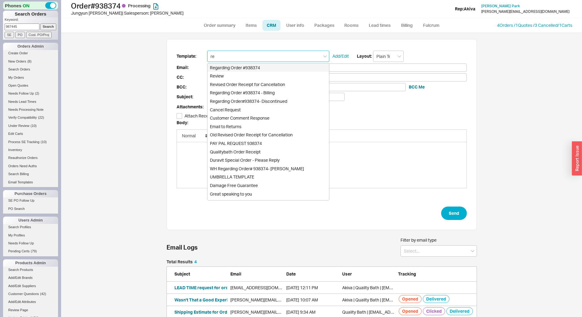
click at [245, 67] on div "Regarding Order #938374" at bounding box center [268, 68] width 122 height 9
type input "Regarding Order #938374"
type input "ivie.hong@buildblock.io"
type input "Regarding Order #938374"
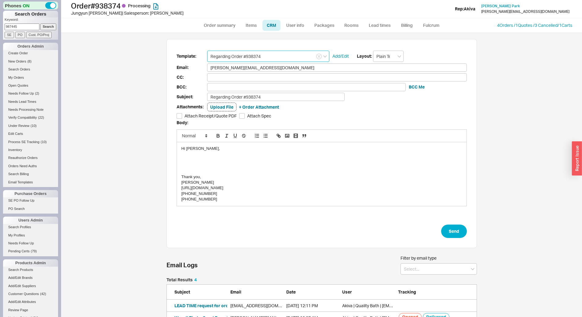
type input "Regarding Order #938374"
click at [200, 161] on div at bounding box center [321, 159] width 280 height 5
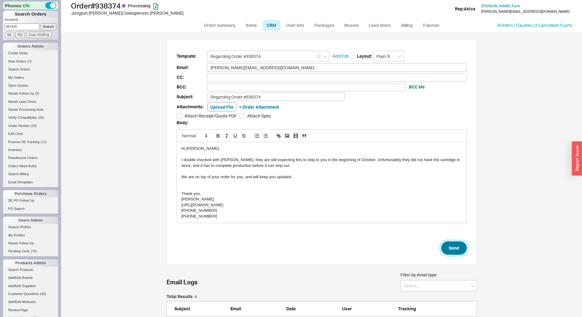
click at [453, 249] on button "Send" at bounding box center [454, 248] width 26 height 13
select select "*"
select select "LOW"
select select "3"
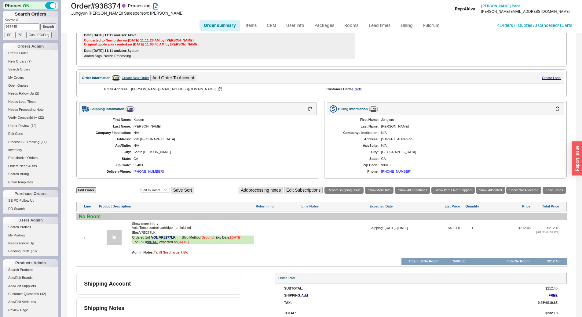
scroll to position [211, 0]
